Goal: Navigation & Orientation: Find specific page/section

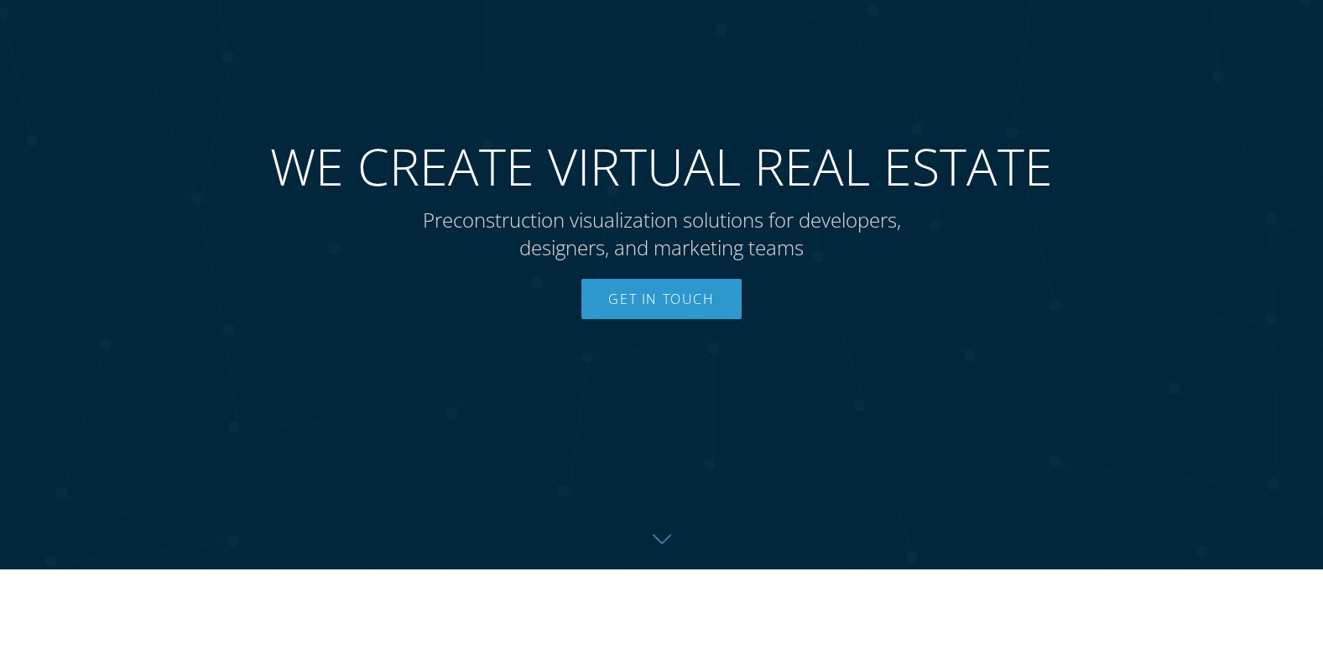
scroll to position [168, 0]
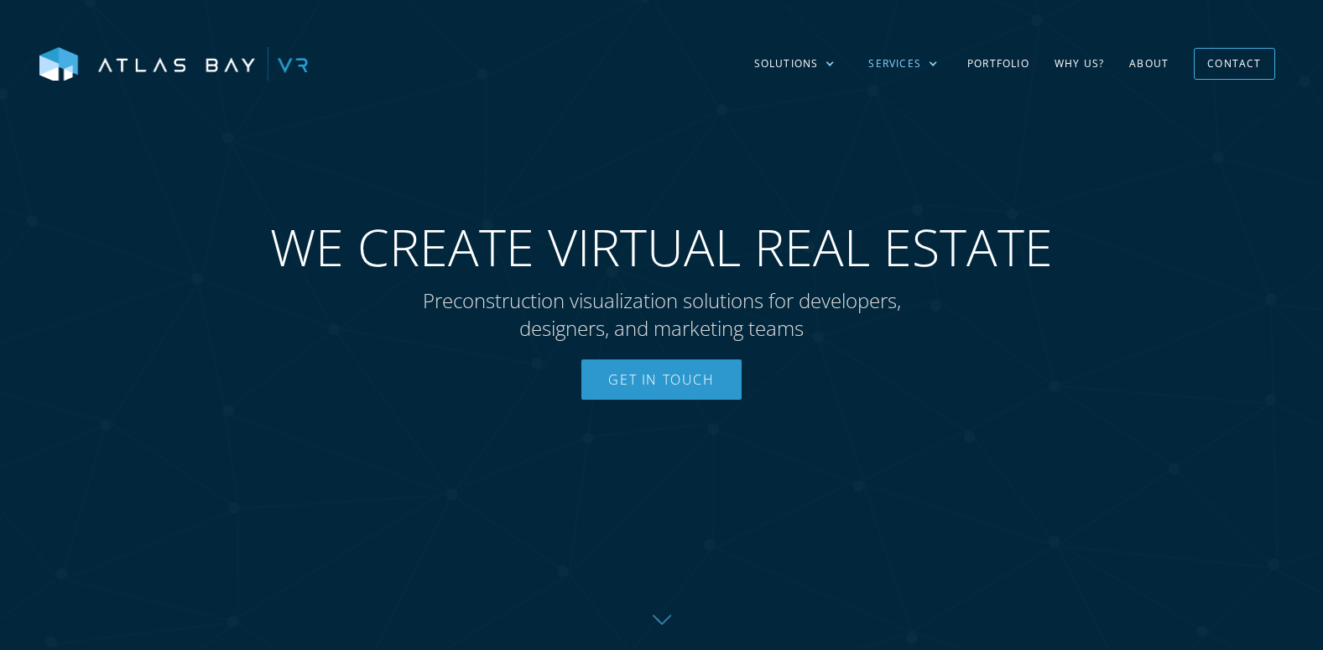
click at [905, 54] on div "Services" at bounding box center [903, 63] width 103 height 49
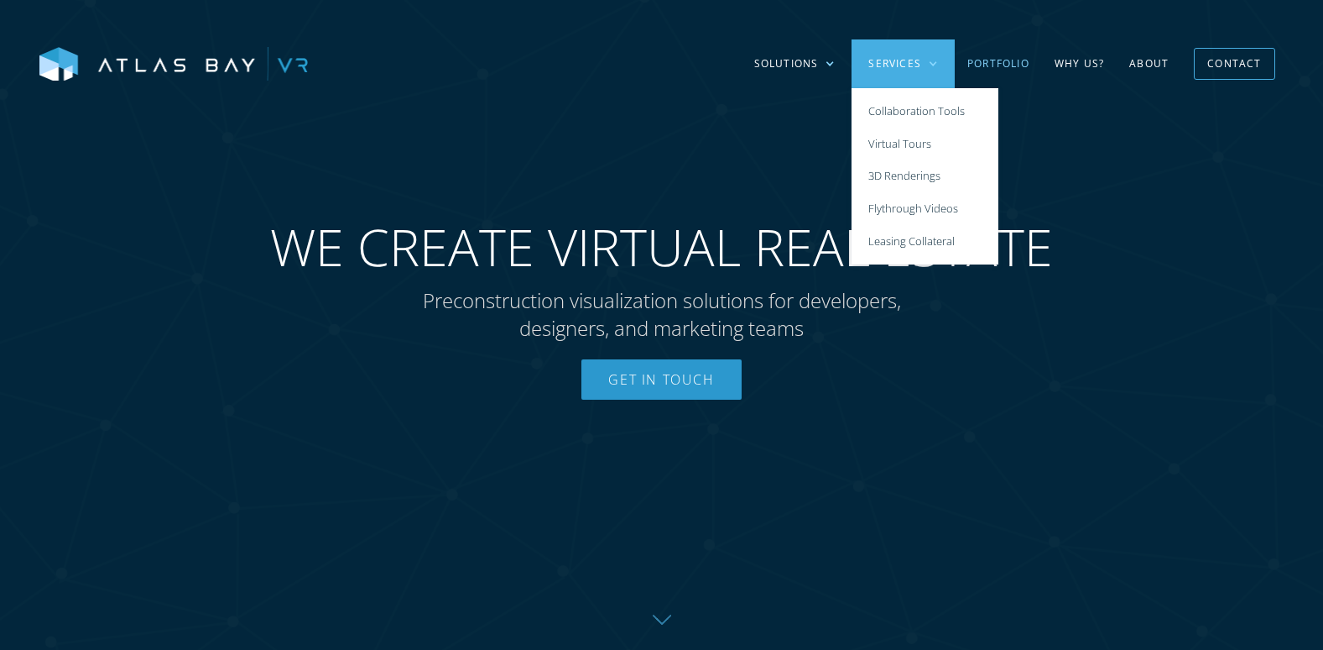
click at [994, 71] on link "Portfolio" at bounding box center [998, 63] width 87 height 49
